Goal: Navigation & Orientation: Find specific page/section

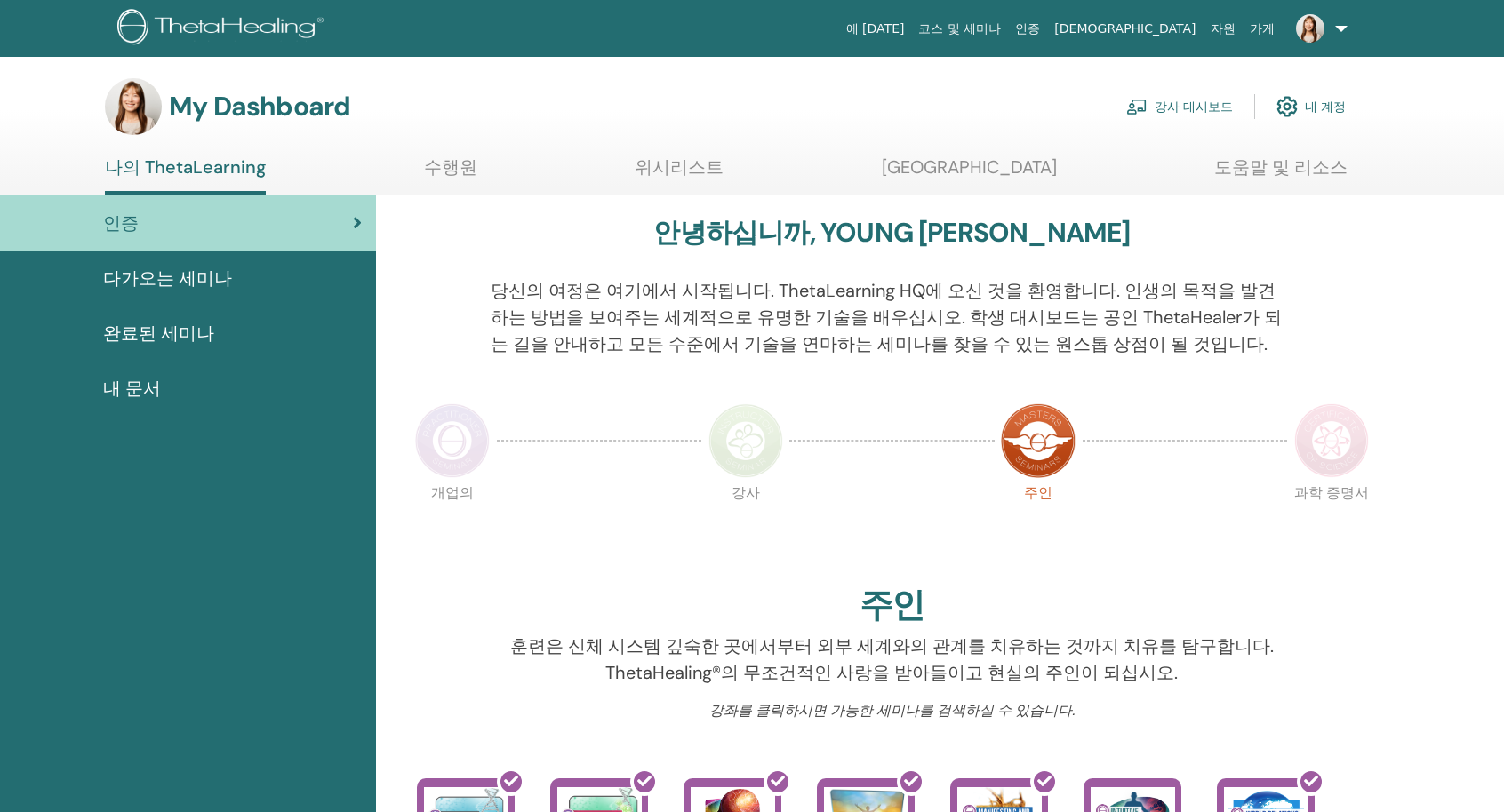
click at [1158, 122] on link "강사 대시보드" at bounding box center [1180, 106] width 107 height 39
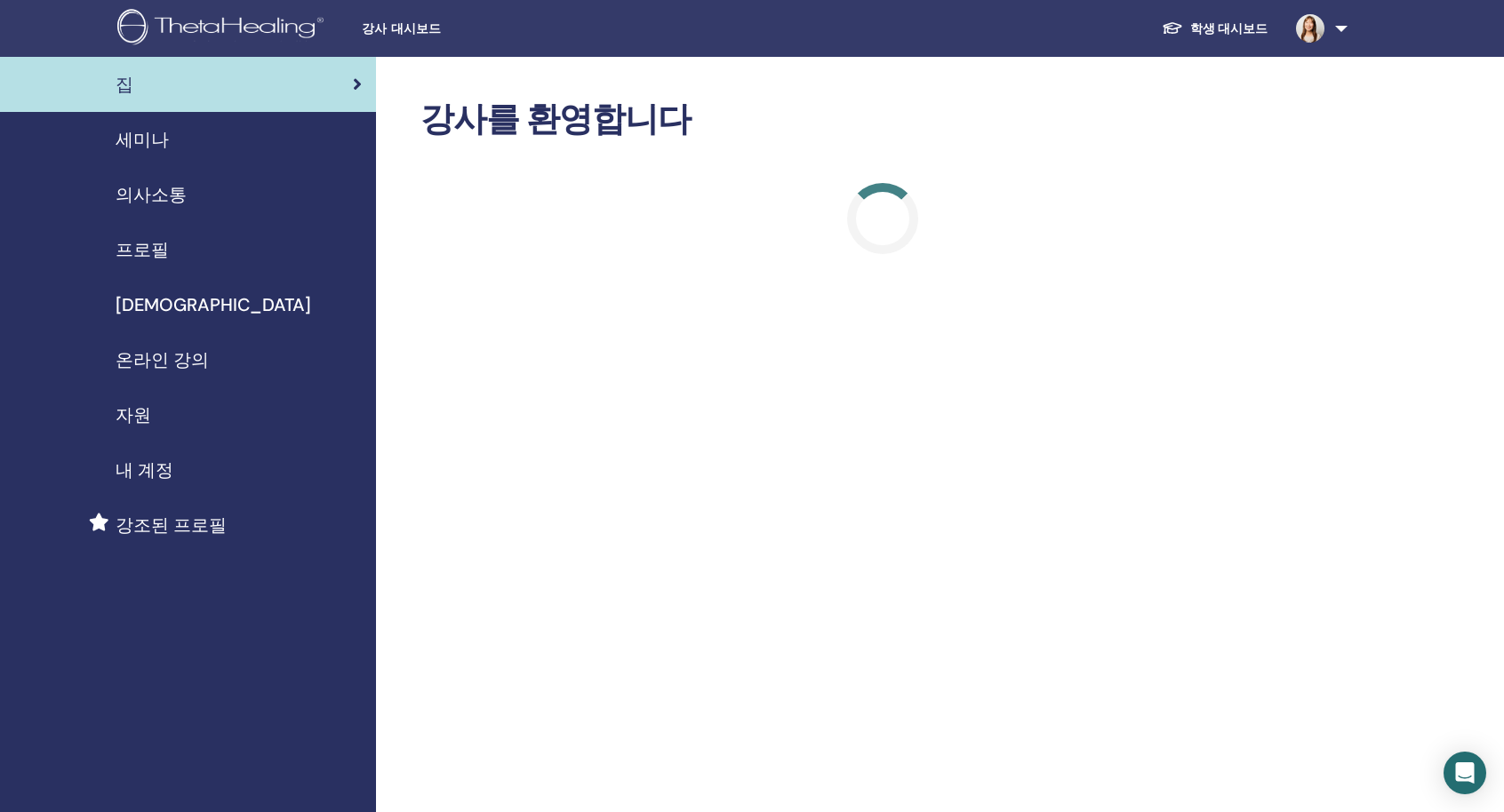
click at [188, 355] on span "온라인 강의" at bounding box center [162, 360] width 93 height 27
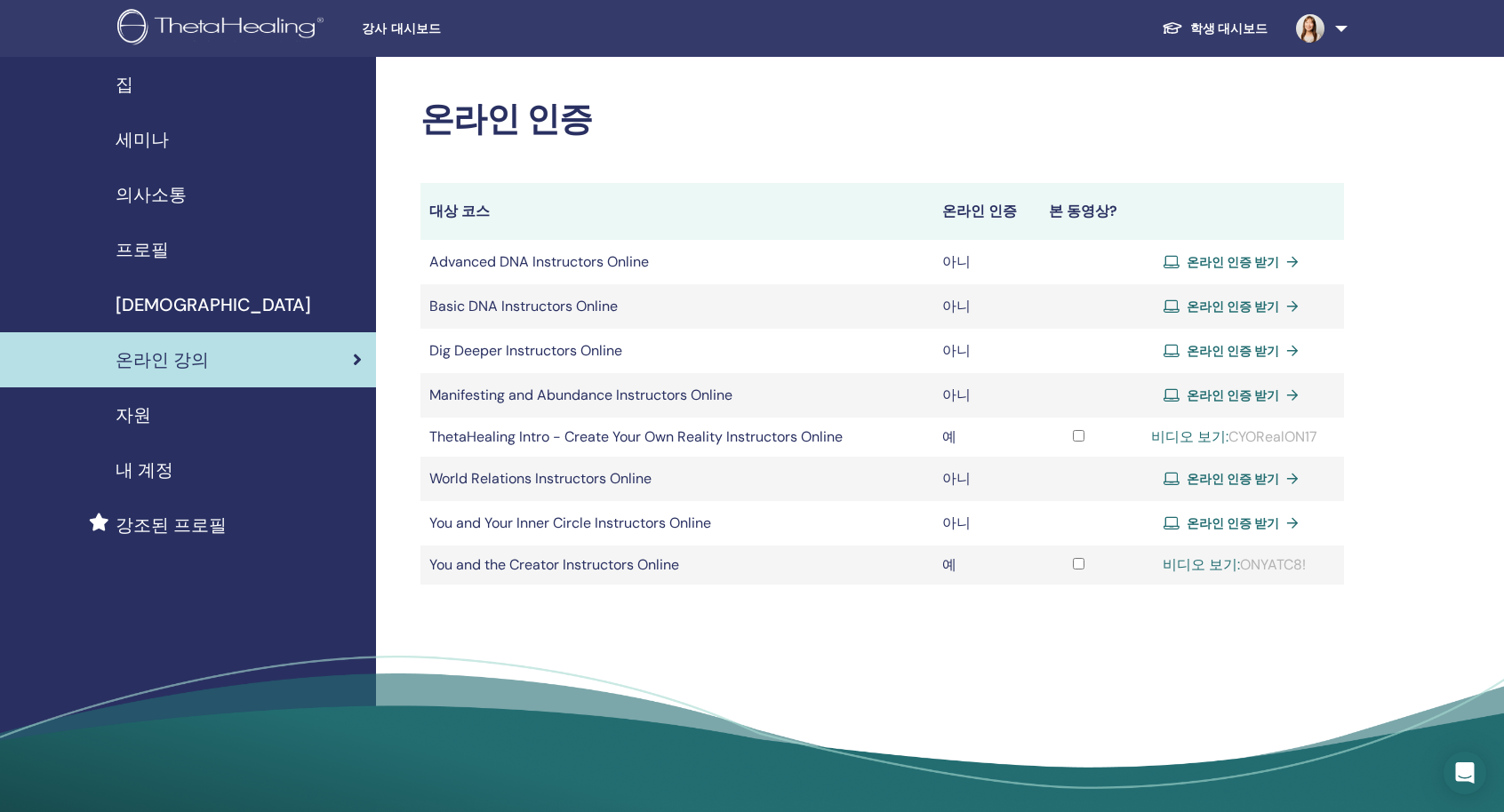
click at [186, 365] on span "온라인 강의" at bounding box center [162, 360] width 93 height 27
click at [204, 362] on div "온라인 강의" at bounding box center [188, 360] width 348 height 27
click at [152, 126] on span "세미나" at bounding box center [142, 140] width 53 height 27
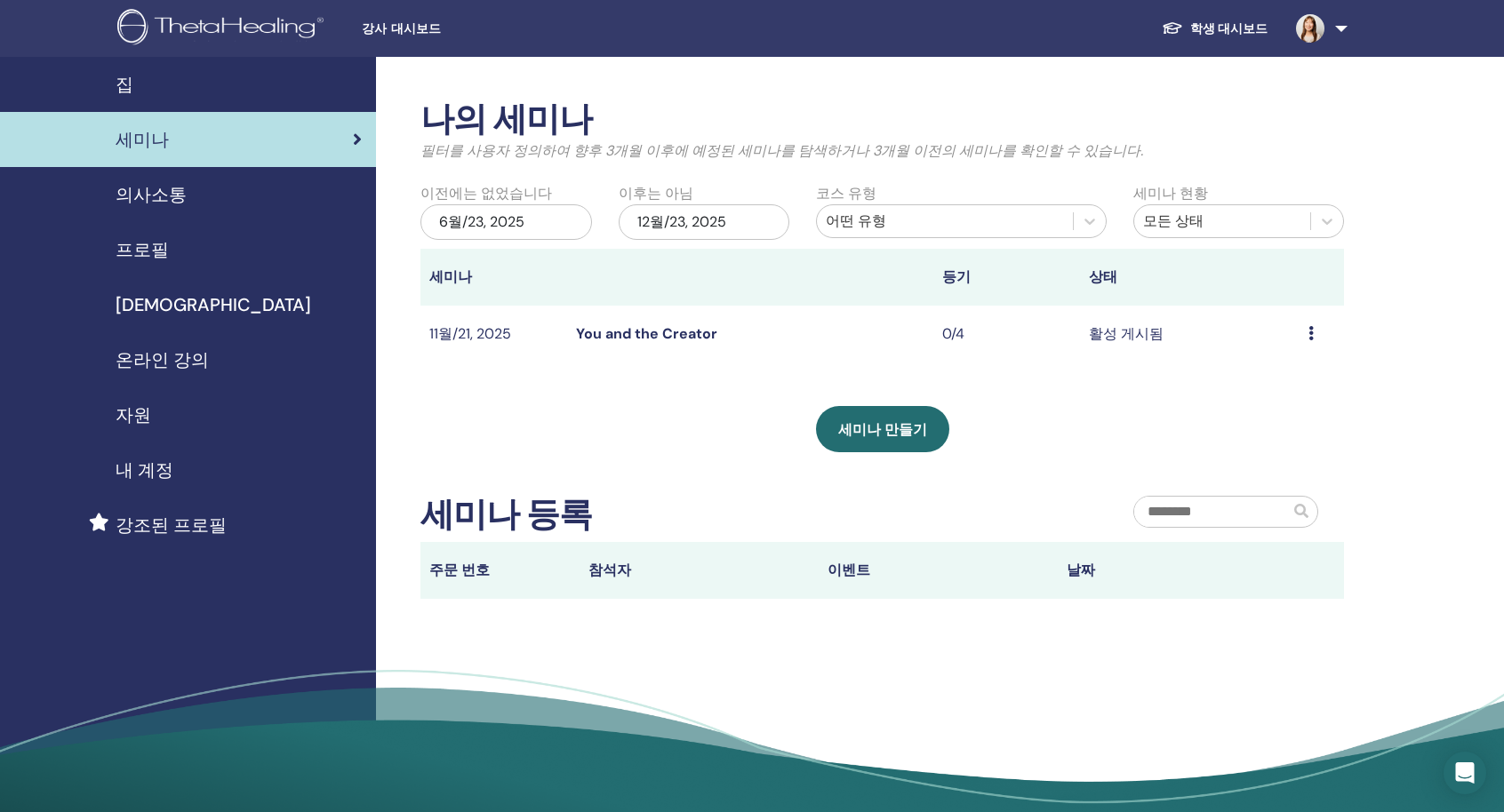
click at [692, 328] on link "You and the Creator" at bounding box center [646, 333] width 142 height 19
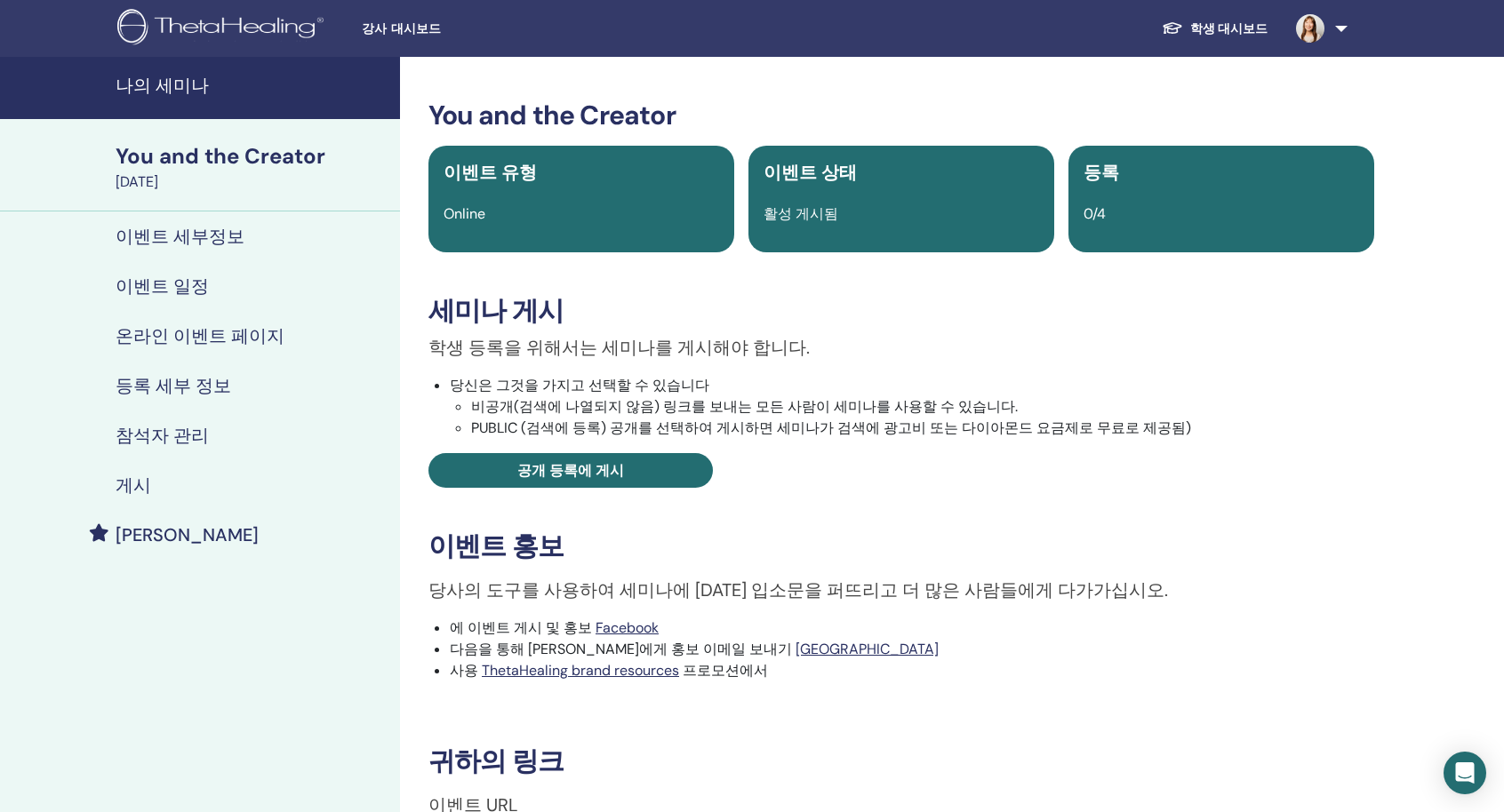
scroll to position [533, 0]
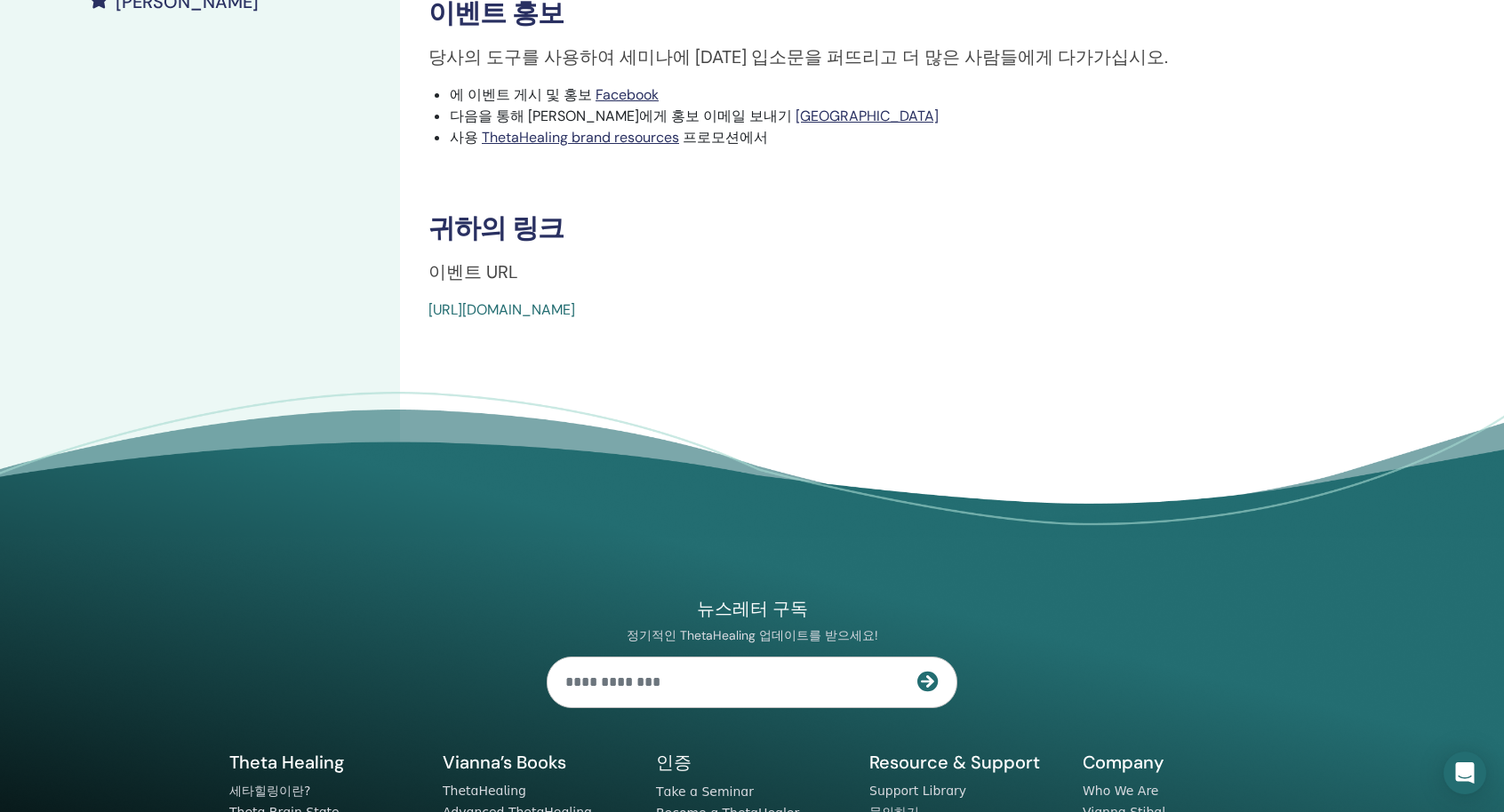
click at [575, 301] on link "[URL][DOMAIN_NAME]" at bounding box center [502, 309] width 146 height 19
